Goal: Use online tool/utility: Utilize a website feature to perform a specific function

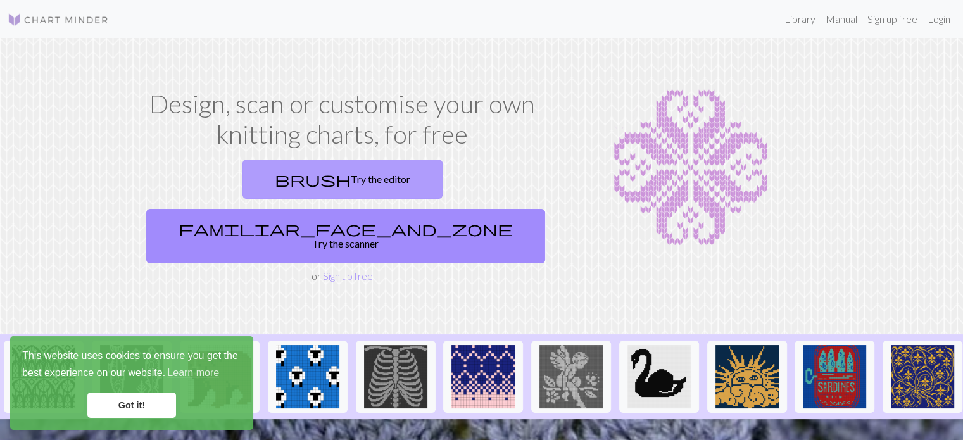
click at [248, 184] on link "brush Try the editor" at bounding box center [343, 179] width 200 height 39
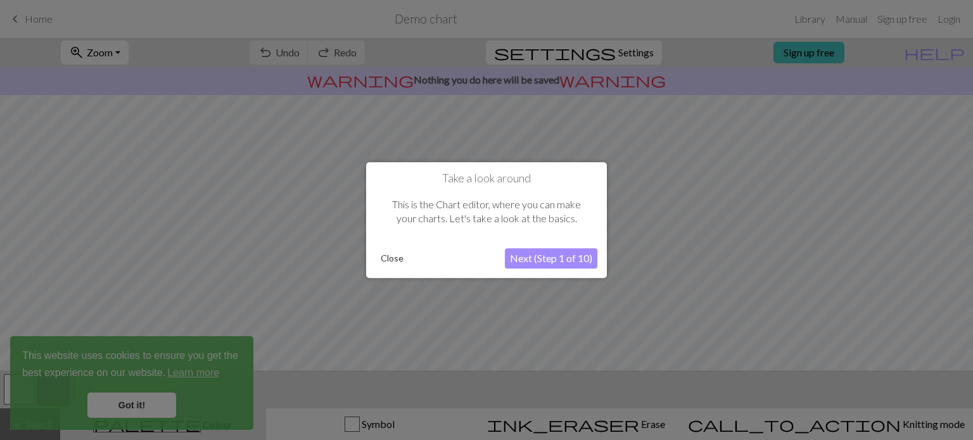
click at [561, 260] on button "Next (Step 1 of 10)" at bounding box center [551, 258] width 92 height 20
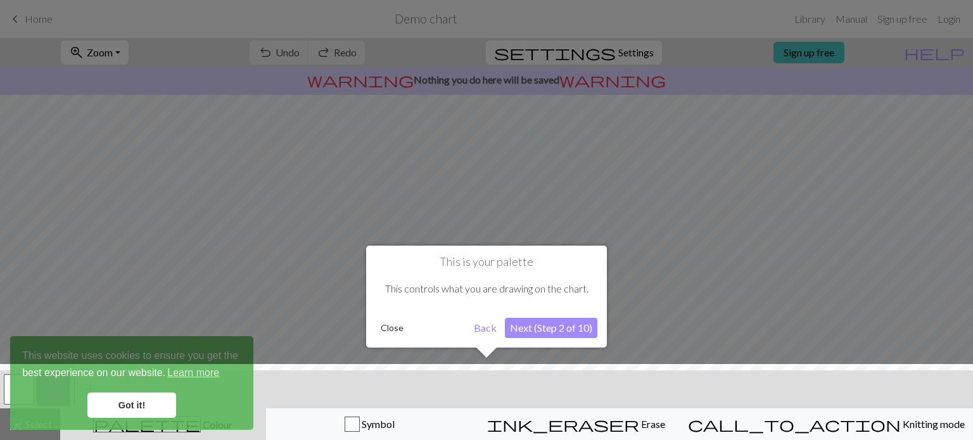
click at [569, 331] on button "Next (Step 2 of 10)" at bounding box center [551, 328] width 92 height 20
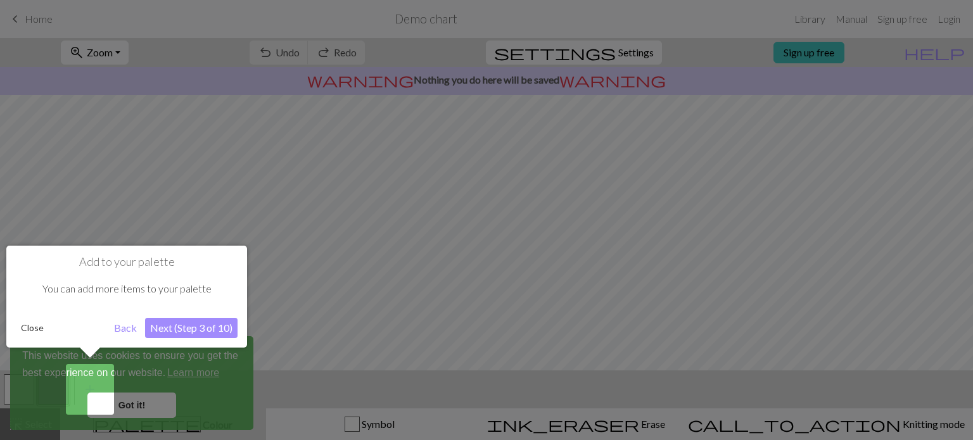
click at [28, 329] on button "Close" at bounding box center [32, 328] width 33 height 19
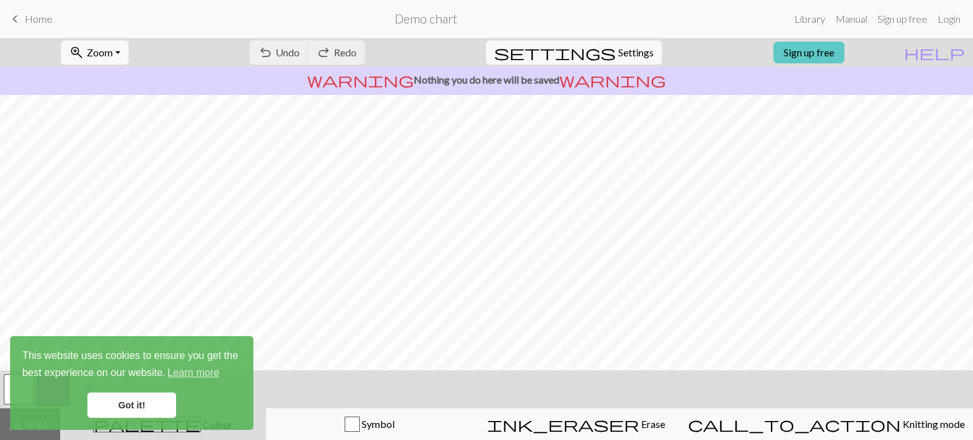
click at [843, 50] on link "Sign up free" at bounding box center [808, 53] width 71 height 22
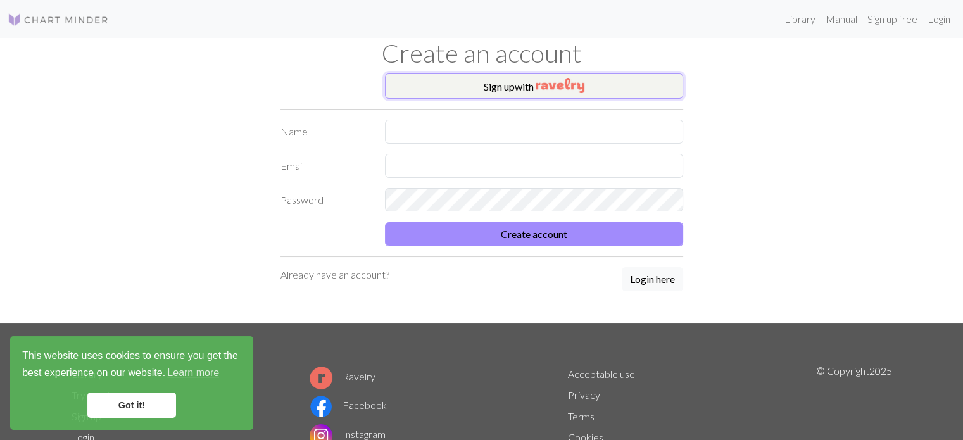
click at [556, 84] on img "button" at bounding box center [560, 85] width 49 height 15
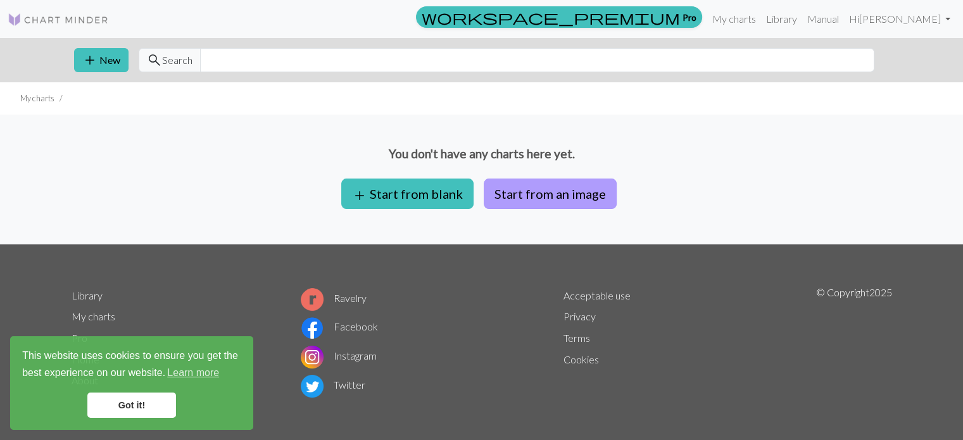
click at [565, 195] on button "Start from an image" at bounding box center [550, 194] width 133 height 30
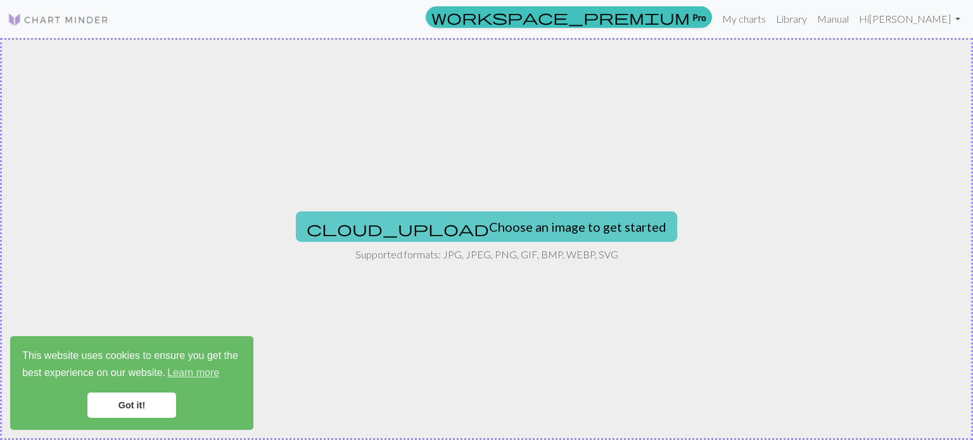
click at [524, 229] on button "cloud_upload Choose an image to get started" at bounding box center [486, 227] width 381 height 30
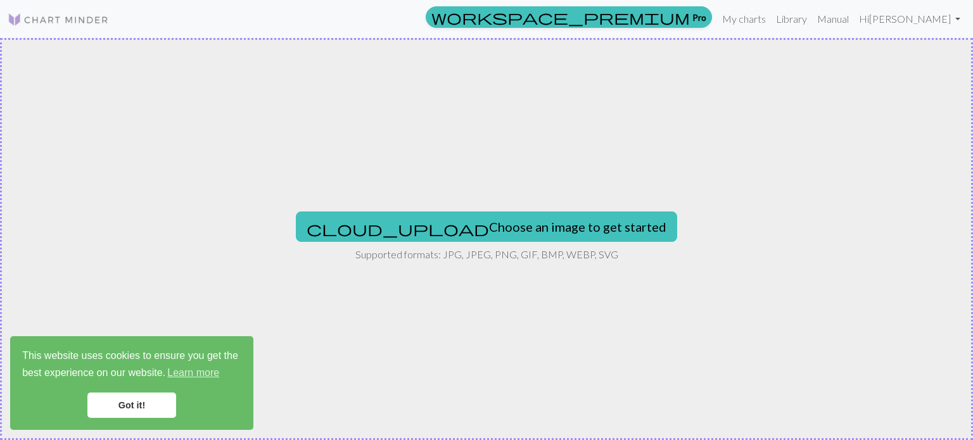
click at [61, 20] on img at bounding box center [58, 19] width 101 height 15
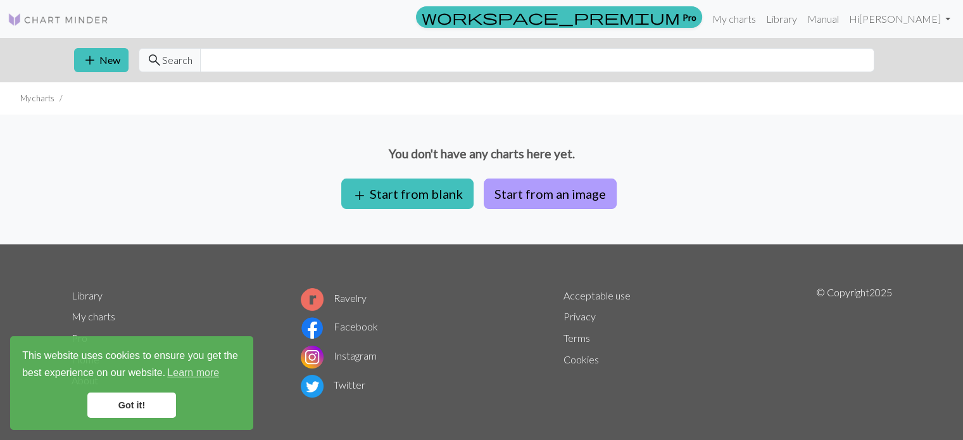
click at [565, 194] on button "Start from an image" at bounding box center [550, 194] width 133 height 30
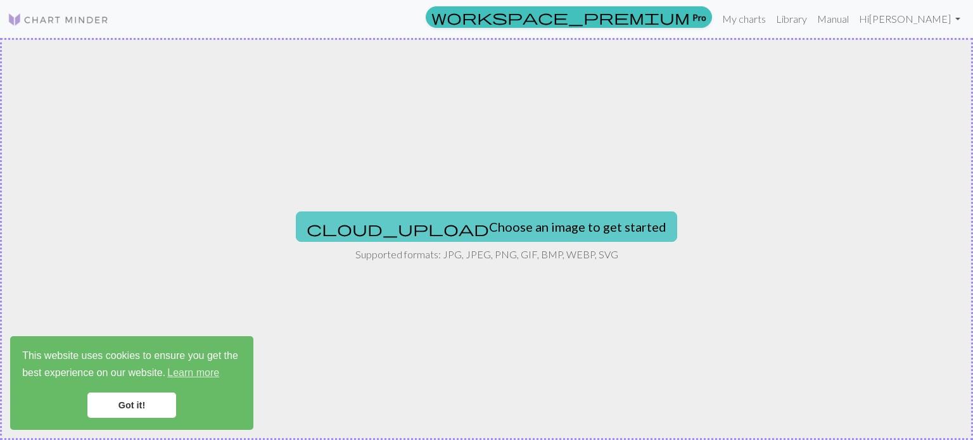
click at [517, 220] on button "cloud_upload Choose an image to get started" at bounding box center [486, 227] width 381 height 30
type input "C:\fakepath\5 BIRDS.docx"
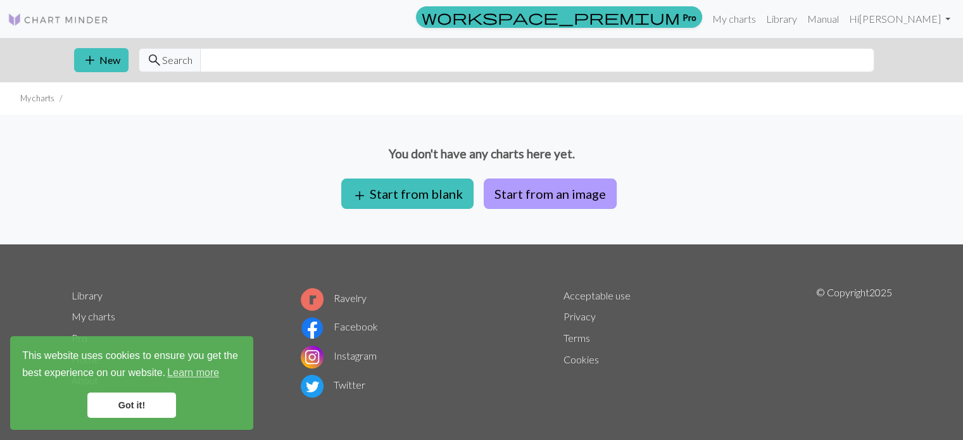
click at [555, 184] on button "Start from an image" at bounding box center [550, 194] width 133 height 30
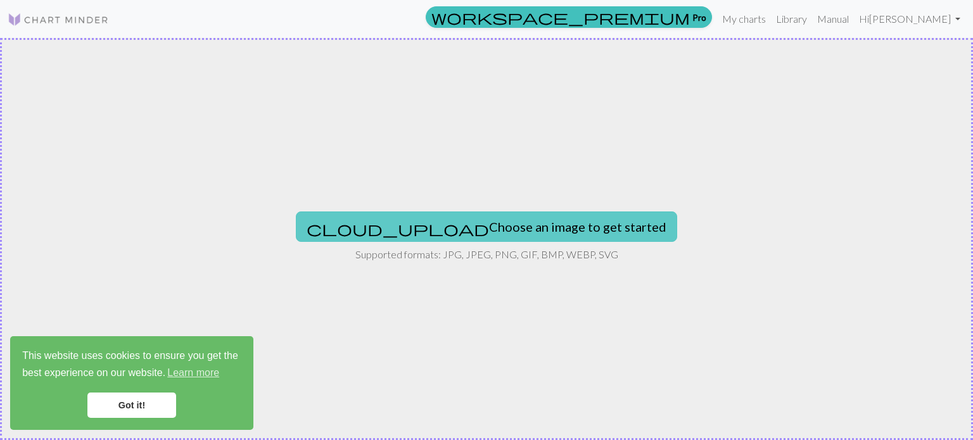
click at [466, 232] on button "cloud_upload Choose an image to get started" at bounding box center [486, 227] width 381 height 30
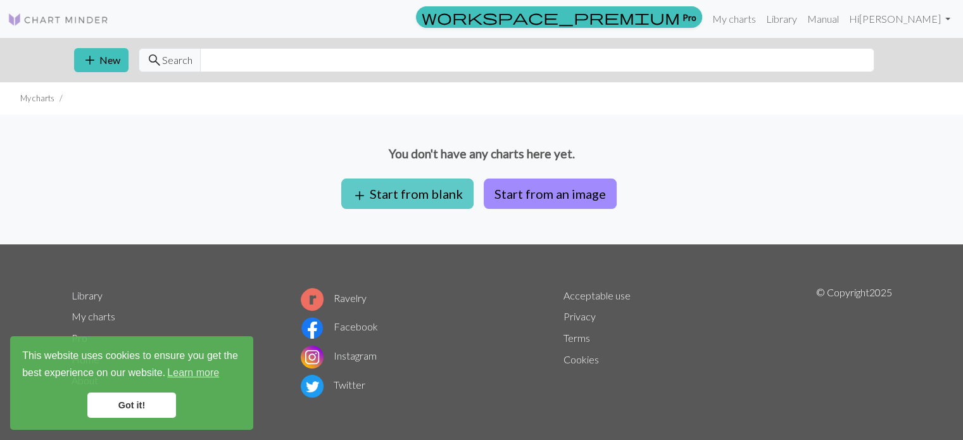
click at [423, 196] on button "add Start from blank" at bounding box center [407, 194] width 132 height 30
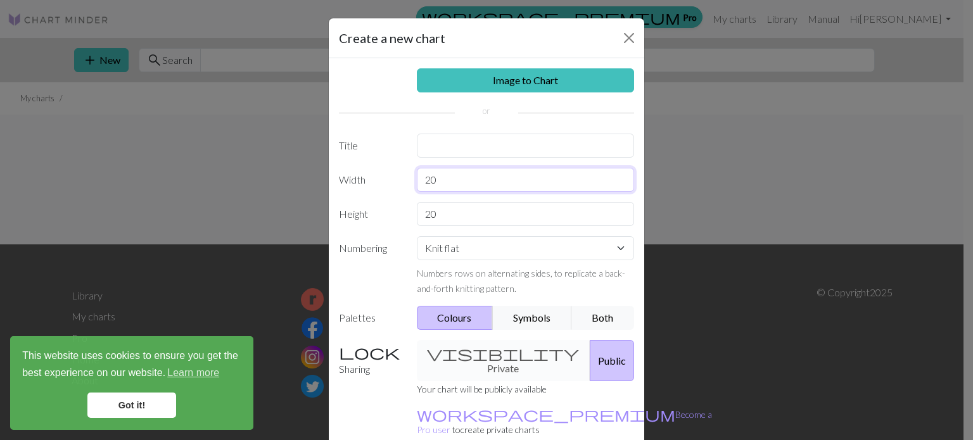
click at [461, 178] on input "20" at bounding box center [526, 180] width 218 height 24
drag, startPoint x: 461, startPoint y: 178, endPoint x: 421, endPoint y: 177, distance: 40.6
click at [421, 177] on input "20" at bounding box center [526, 180] width 218 height 24
type input "55"
drag, startPoint x: 447, startPoint y: 215, endPoint x: 417, endPoint y: 215, distance: 29.1
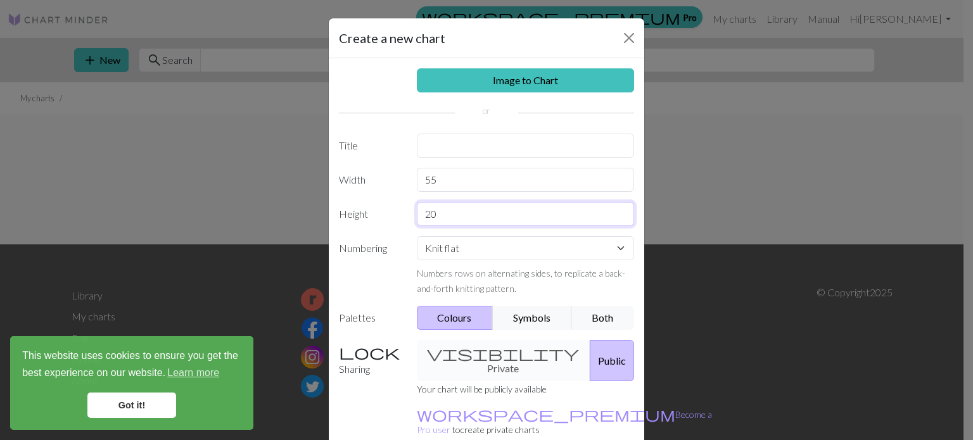
click at [417, 215] on input "20" at bounding box center [526, 214] width 218 height 24
